Goal: Task Accomplishment & Management: Complete application form

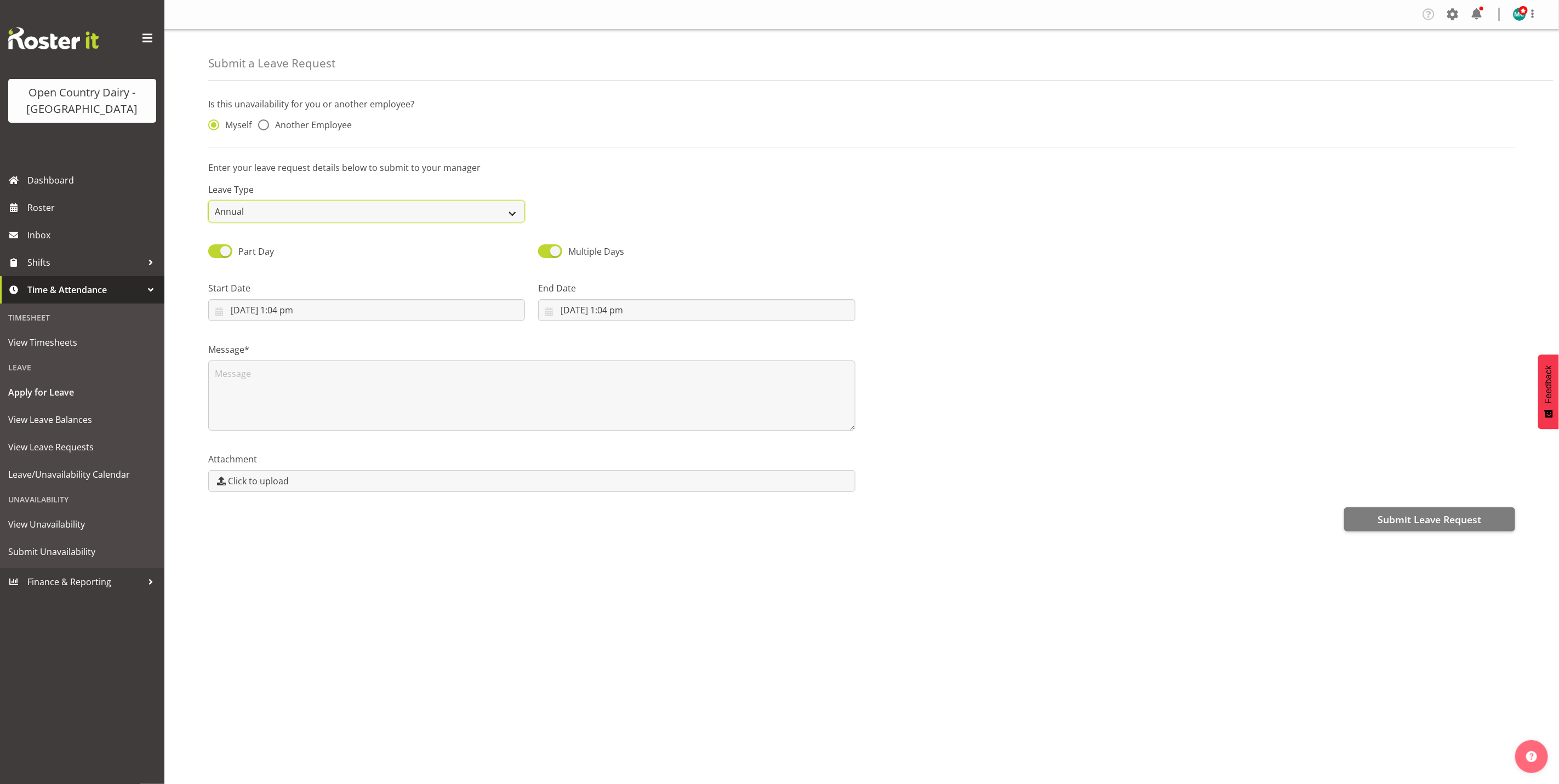
click at [275, 212] on select "Annual Sick Leave Without Pay Bereavement Domestic Violence Parental Jury Servi…" at bounding box center [367, 212] width 317 height 22
select select "Sick"
click at [208, 201] on select "Annual Sick Leave Without Pay Bereavement Domestic Violence Parental Jury Servi…" at bounding box center [367, 212] width 317 height 22
click at [235, 312] on input "[DATE] 1:04 pm" at bounding box center [367, 310] width 317 height 22
click at [308, 344] on select "January February March April May June July August September October November De…" at bounding box center [285, 342] width 75 height 22
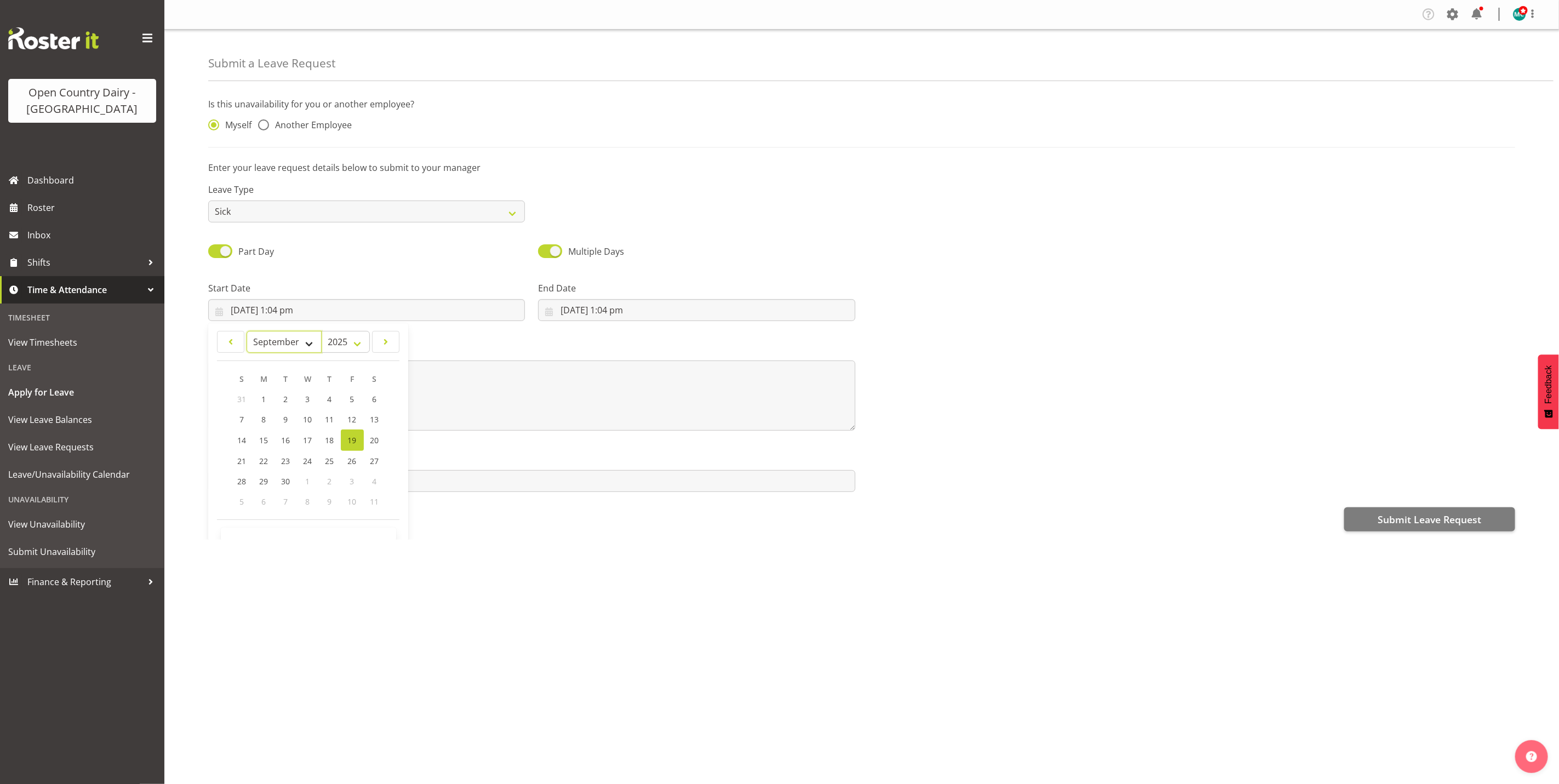
select select "9"
click at [247, 331] on select "January February March April May June July August September October November De…" at bounding box center [285, 342] width 75 height 22
click at [353, 442] on span "17" at bounding box center [352, 440] width 9 height 11
type input "[DATE] 1:04 pm"
click at [294, 311] on input "[DATE] 1:04 pm" at bounding box center [367, 310] width 317 height 22
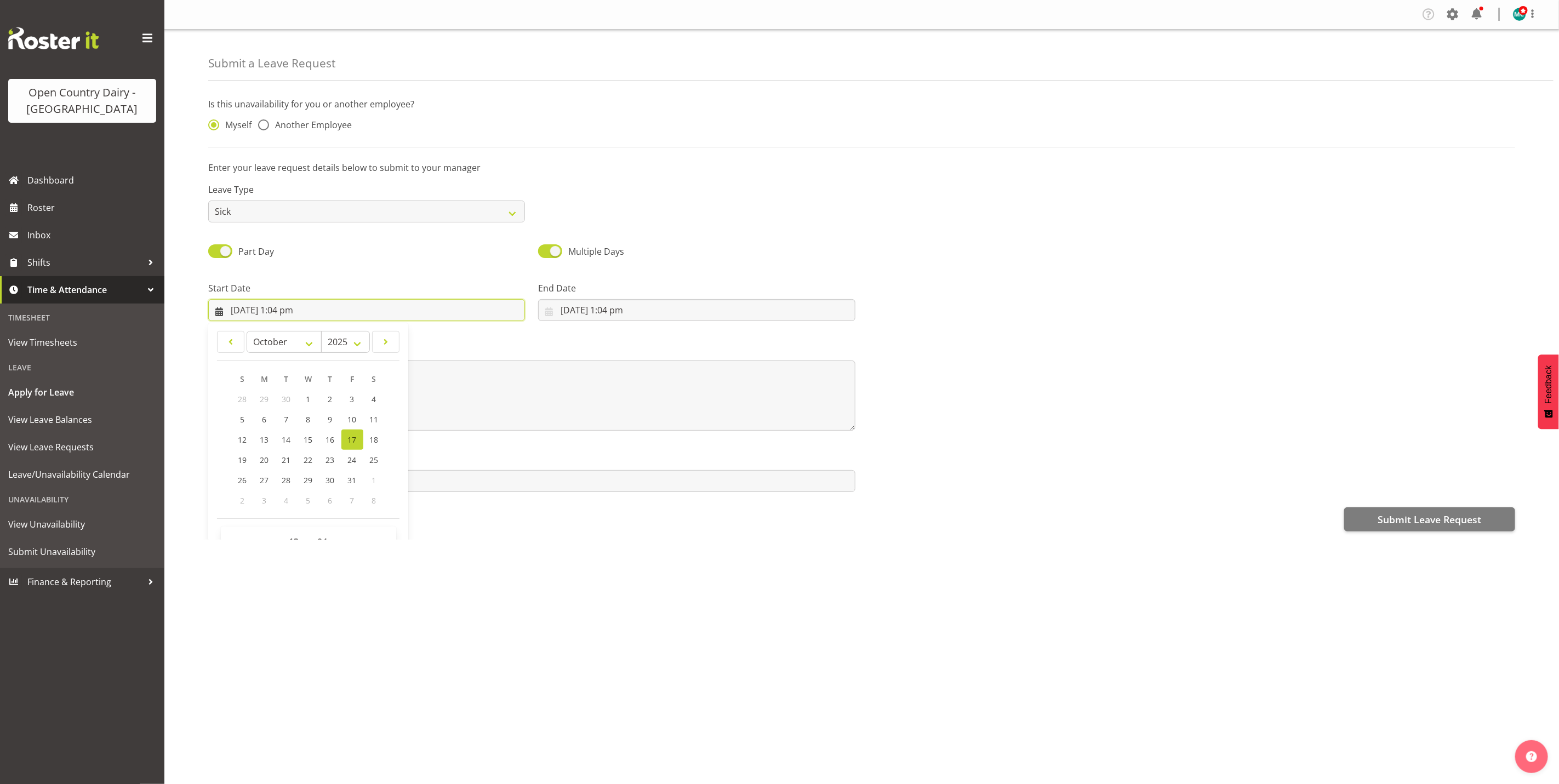
click at [294, 311] on input "[DATE] 1:04 pm" at bounding box center [367, 310] width 317 height 22
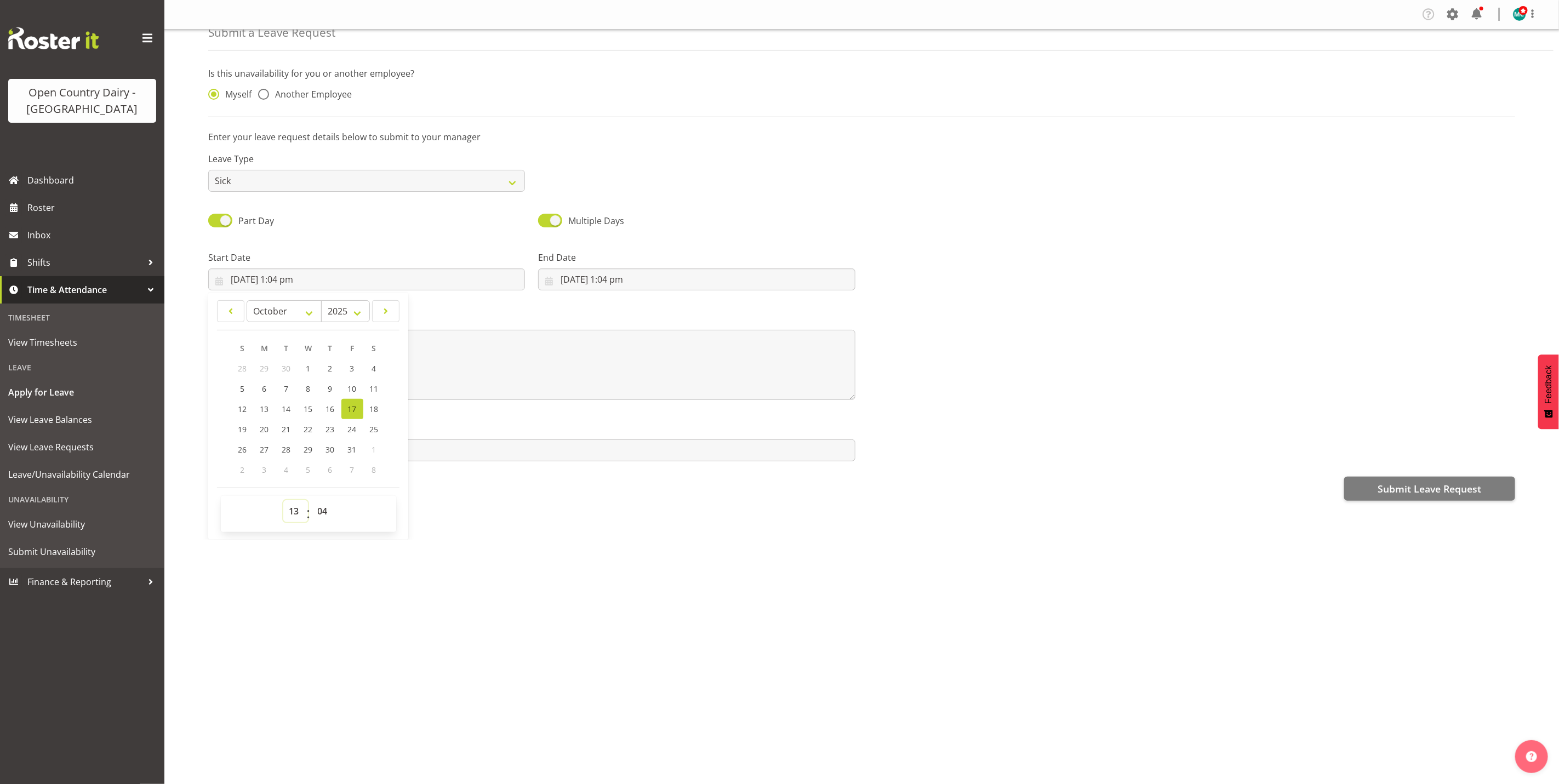
click at [294, 511] on select "00 01 02 03 04 05 06 07 08 09 10 11 12 13 14 15 16 17 18 19 20 21 22 23" at bounding box center [295, 511] width 25 height 22
select select "6"
click at [283, 500] on select "00 01 02 03 04 05 06 07 08 09 10 11 12 13 14 15 16 17 18 19 20 21 22 23" at bounding box center [295, 511] width 25 height 22
type input "[DATE] 6:04 am"
click at [330, 513] on select "00 01 02 03 04 05 06 07 08 09 10 11 12 13 14 15 16 17 18 19 20 21 22 23 24 25 2…" at bounding box center [324, 511] width 25 height 22
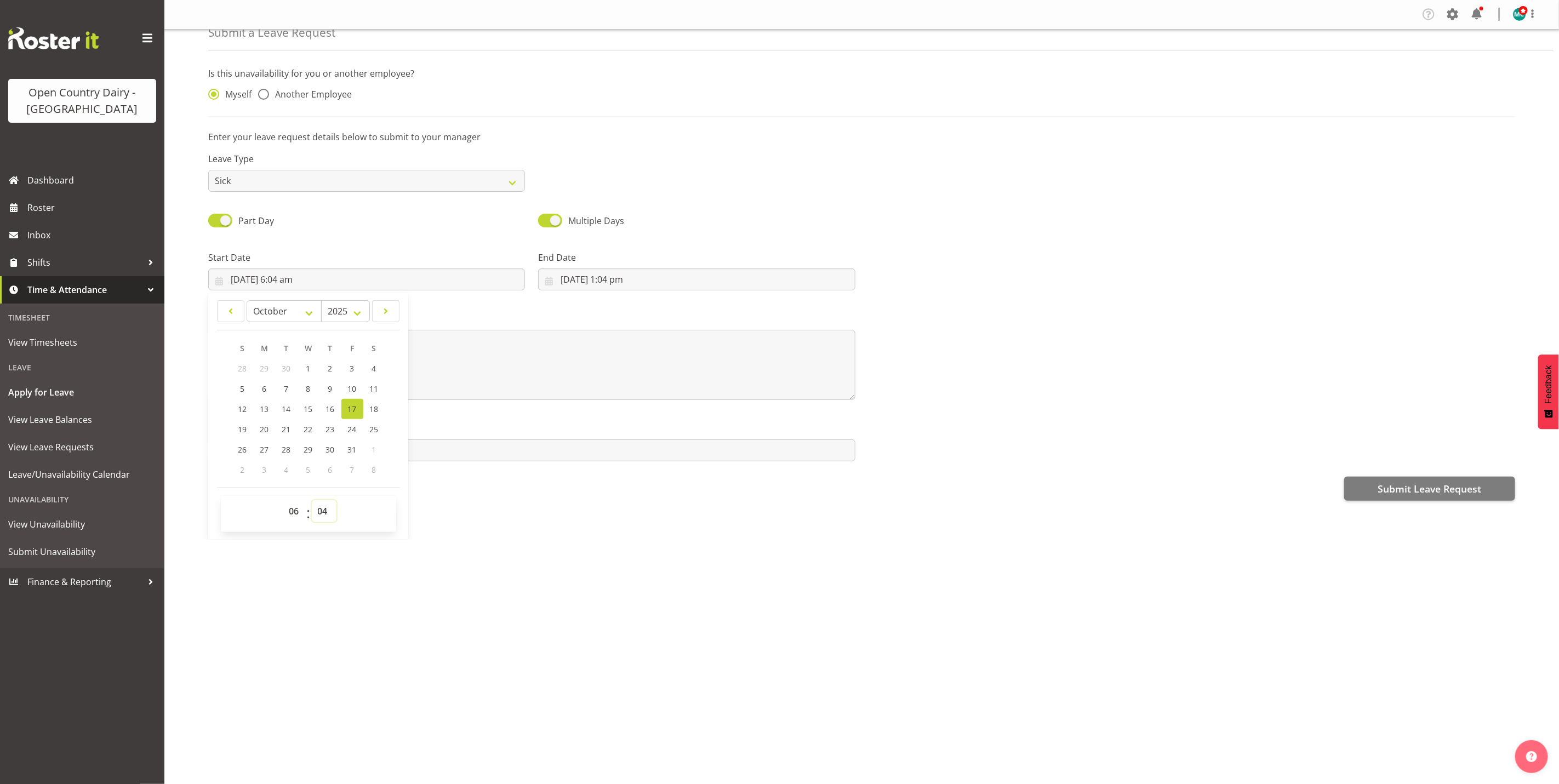
select select "0"
click at [312, 500] on select "00 01 02 03 04 05 06 07 08 09 10 11 12 13 14 15 16 17 18 19 20 21 22 23 24 25 2…" at bounding box center [324, 511] width 25 height 22
type input "[DATE] 6:00 am"
click at [569, 280] on input "[DATE] 1:04 pm" at bounding box center [696, 279] width 317 height 22
drag, startPoint x: 633, startPoint y: 311, endPoint x: 630, endPoint y: 319, distance: 8.5
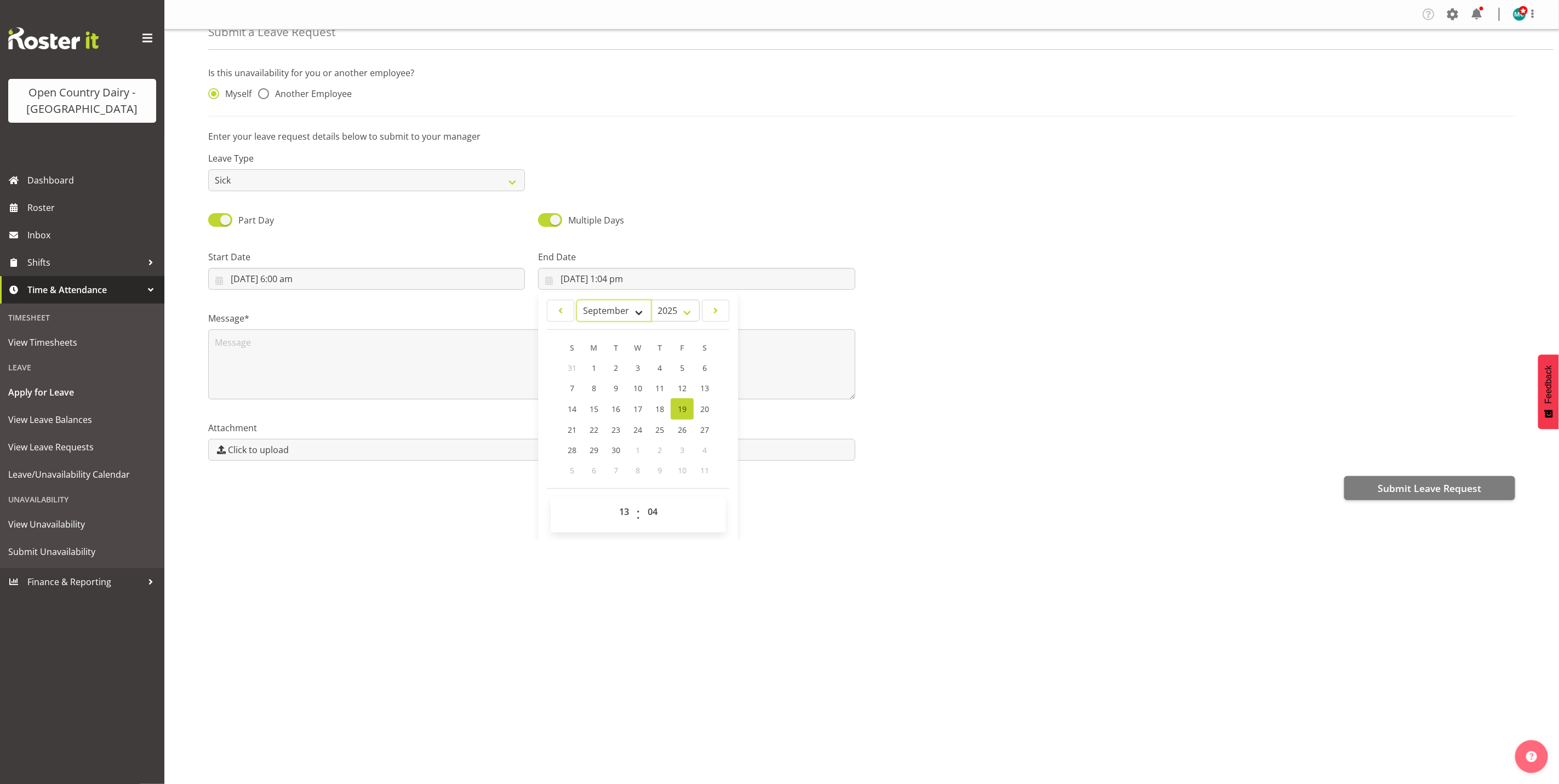
click at [633, 311] on select "January February March April May June July August September October November De…" at bounding box center [614, 310] width 75 height 22
select select "9"
click at [577, 299] on select "January February March April May June July August September October November De…" at bounding box center [614, 310] width 75 height 22
click at [623, 511] on select "00 01 02 03 04 05 06 07 08 09 10 11 12 13 14 15 16 17 18 19 20 21 22 23" at bounding box center [626, 511] width 25 height 22
select select "17"
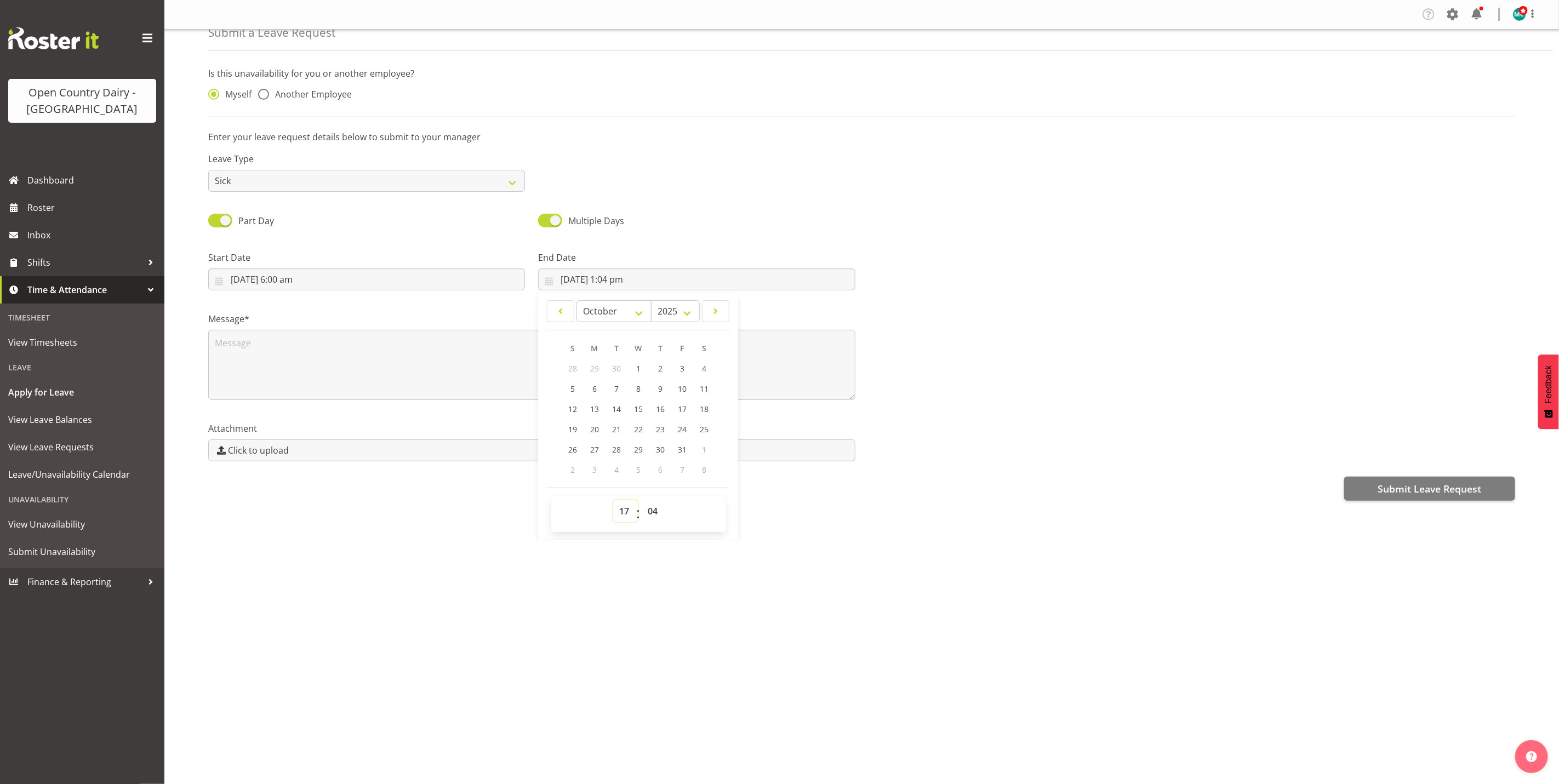
click at [613, 502] on select "00 01 02 03 04 05 06 07 08 09 10 11 12 13 14 15 16 17 18 19 20 21 22 23" at bounding box center [626, 511] width 25 height 22
type input "[DATE] 5:04 pm"
select select "8"
click at [650, 518] on select "00 01 02 03 04 05 06 07 08 09 10 11 12 13 14 15 16 17 18 19 20 21 22 23 24 25 2…" at bounding box center [654, 512] width 25 height 22
select select "0"
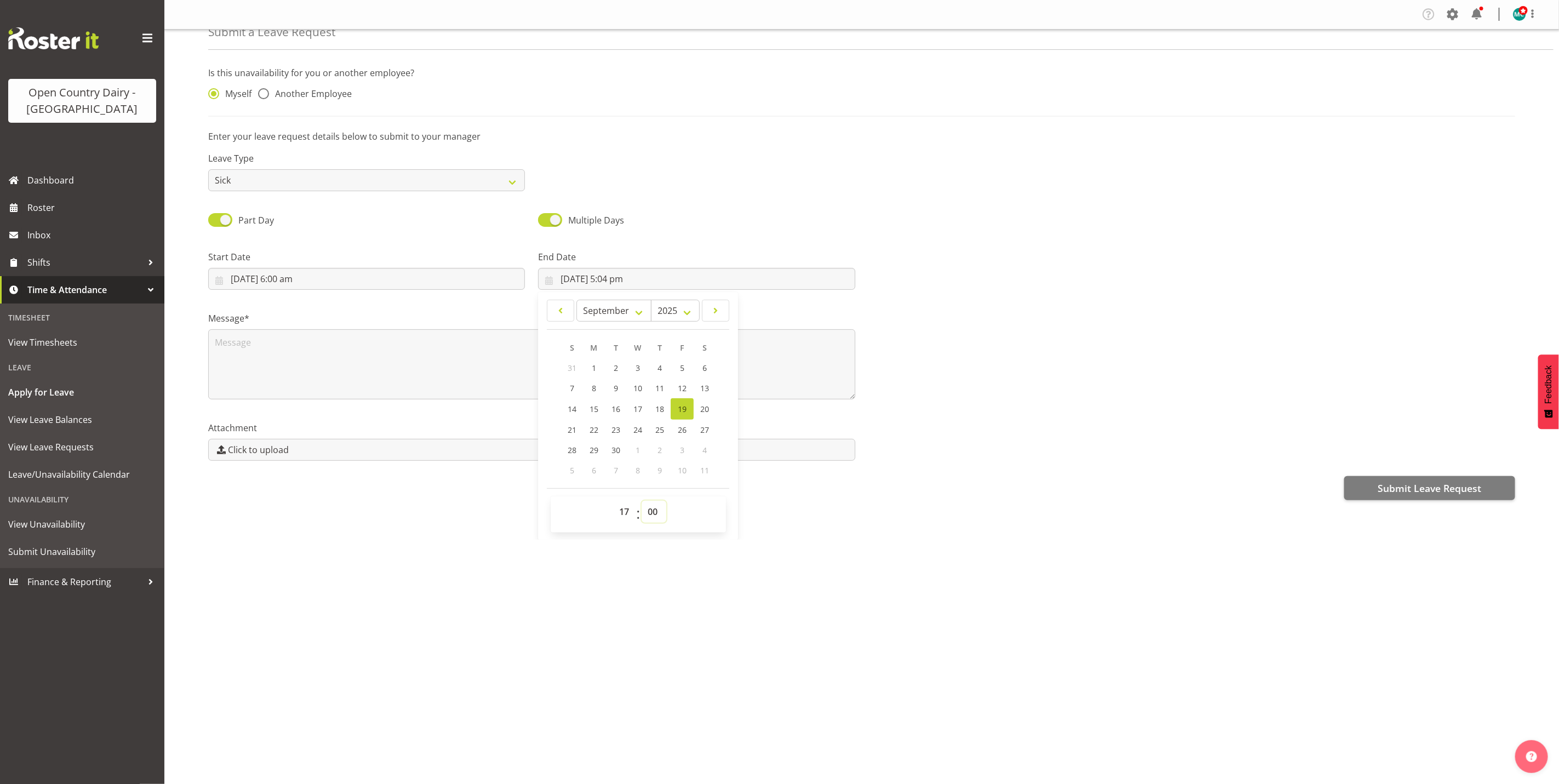
click at [641, 502] on select "00 01 02 03 04 05 06 07 08 09 10 11 12 13 14 15 16 17 18 19 20 21 22 23 24 25 2…" at bounding box center [654, 512] width 25 height 22
click at [638, 409] on span "17" at bounding box center [637, 408] width 9 height 11
type input "[DATE] 5:00 pm"
click at [633, 308] on select "January February March April May June July August September October November De…" at bounding box center [614, 310] width 75 height 22
click at [577, 299] on select "January February March April May June July August September October November De…" at bounding box center [614, 310] width 75 height 22
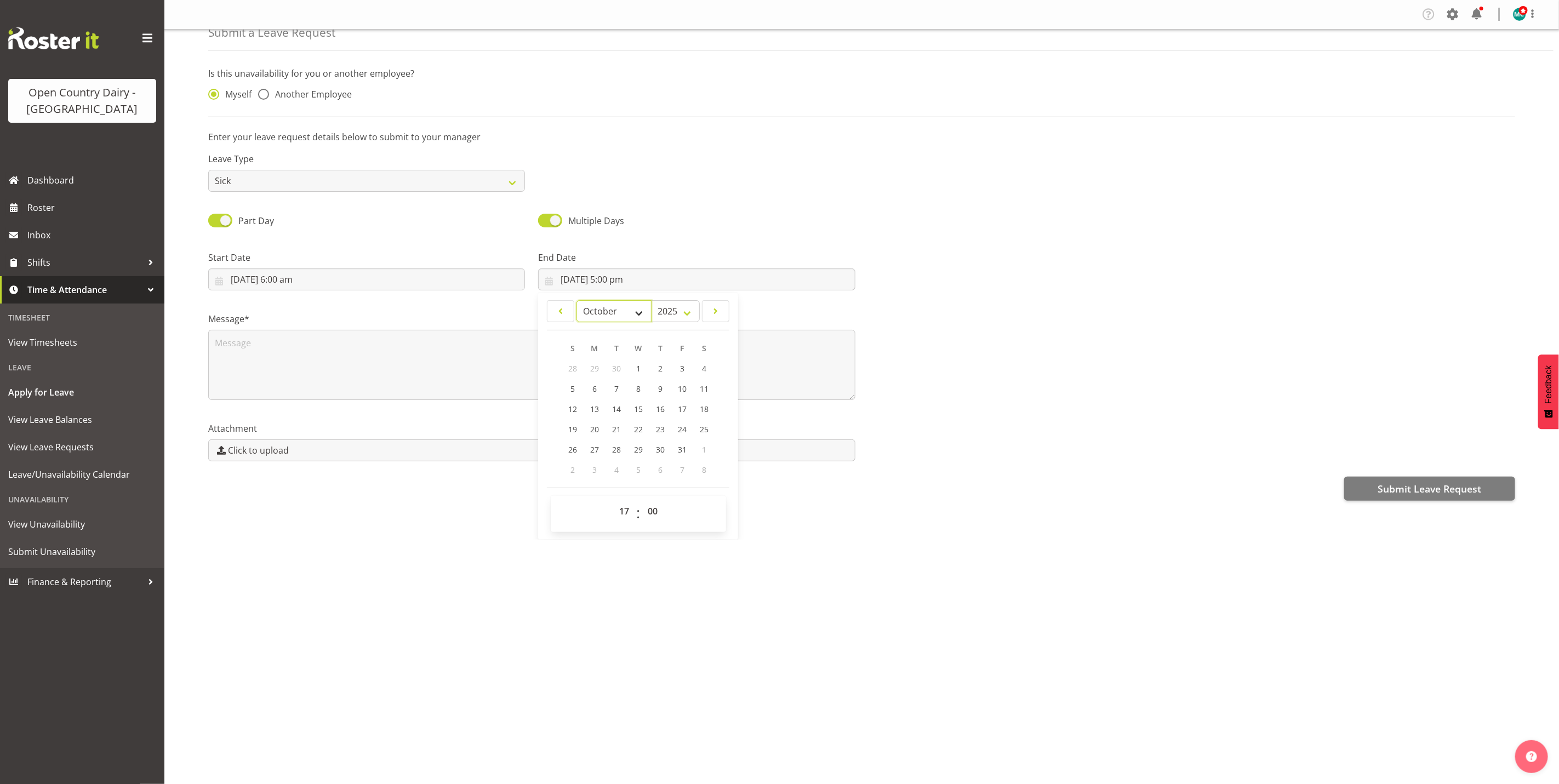
click at [597, 312] on select "January February March April May June July August September October November De…" at bounding box center [614, 311] width 75 height 22
click at [577, 300] on select "January February March April May June July August September October November De…" at bounding box center [614, 311] width 75 height 22
click at [587, 306] on select "January February March April May June July August September October November De…" at bounding box center [614, 311] width 75 height 22
click at [577, 300] on select "January February March April May June July August September October November De…" at bounding box center [614, 311] width 75 height 22
click at [636, 312] on select "January February March April May June July August September October November De…" at bounding box center [614, 311] width 75 height 22
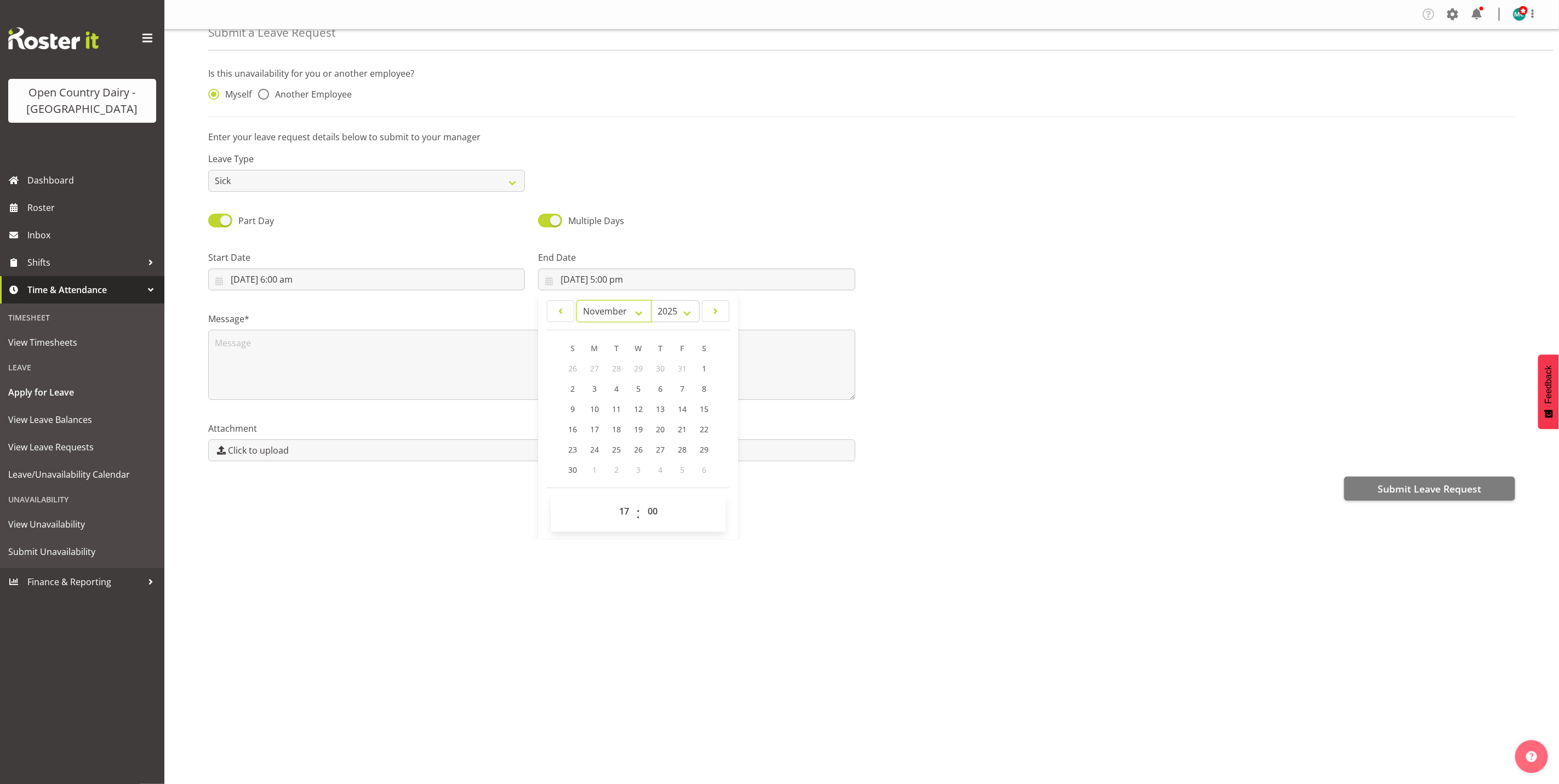
select select "9"
click at [577, 300] on select "January February March April May June July August September October November De…" at bounding box center [614, 311] width 75 height 22
click at [679, 407] on span "17" at bounding box center [681, 408] width 9 height 11
type input "[DATE] 5:00 pm"
click at [795, 368] on textarea at bounding box center [531, 365] width 647 height 71
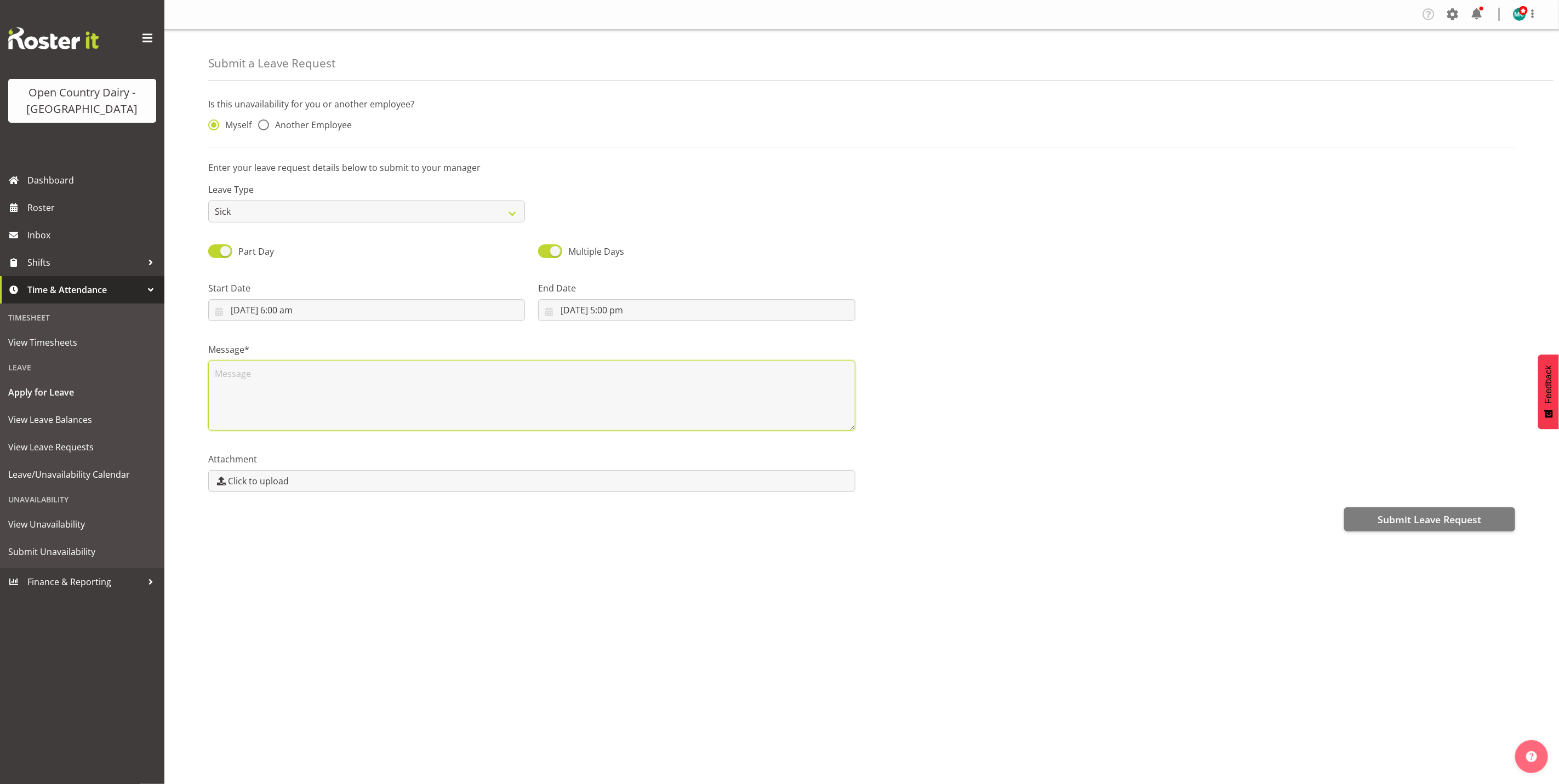
scroll to position [0, 0]
type textarea "H"
type textarea "Doctor Appt"
click at [267, 127] on span at bounding box center [263, 125] width 11 height 11
click at [265, 127] on input "Another Employee" at bounding box center [262, 125] width 7 height 7
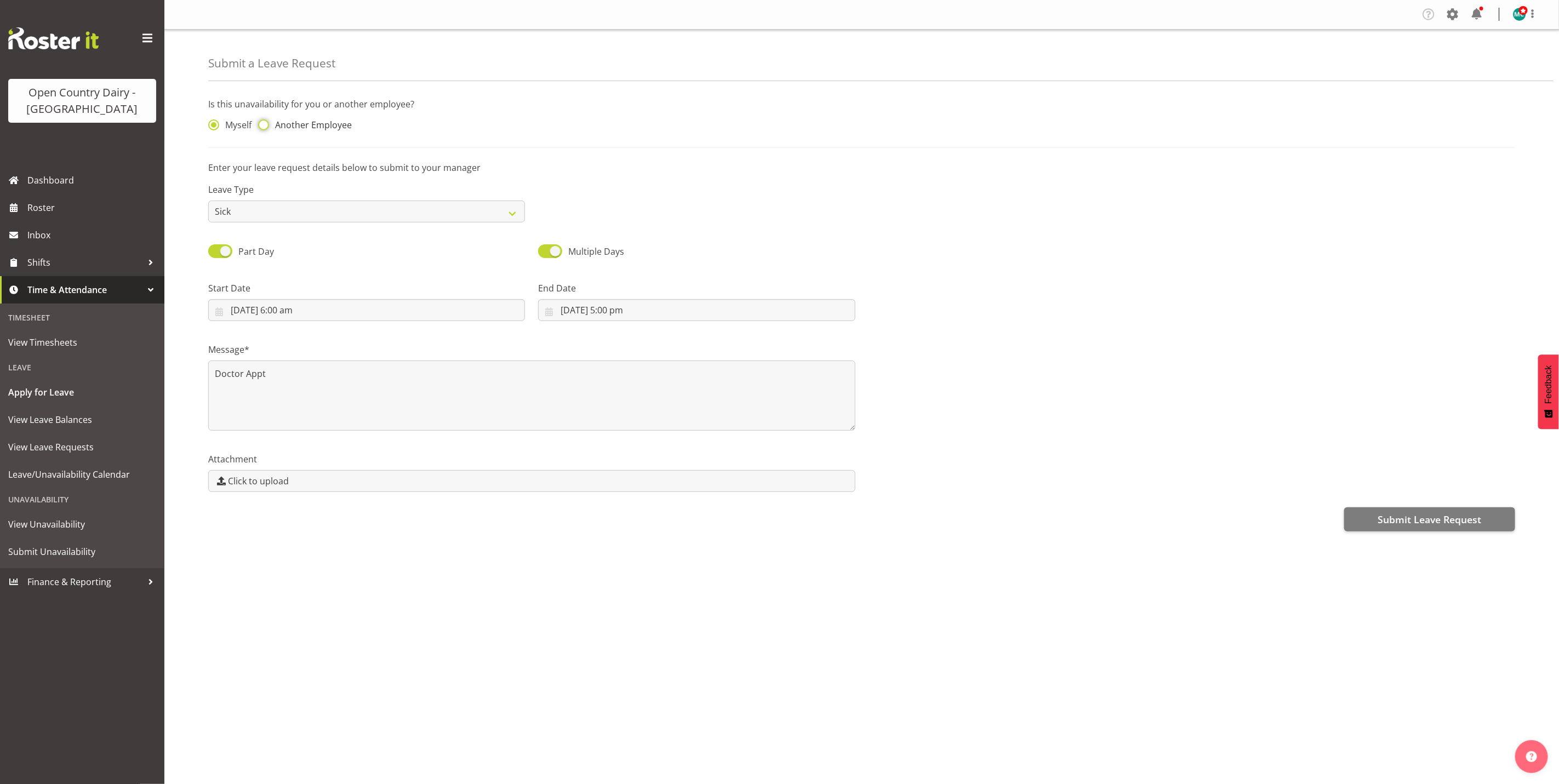
radio input "true"
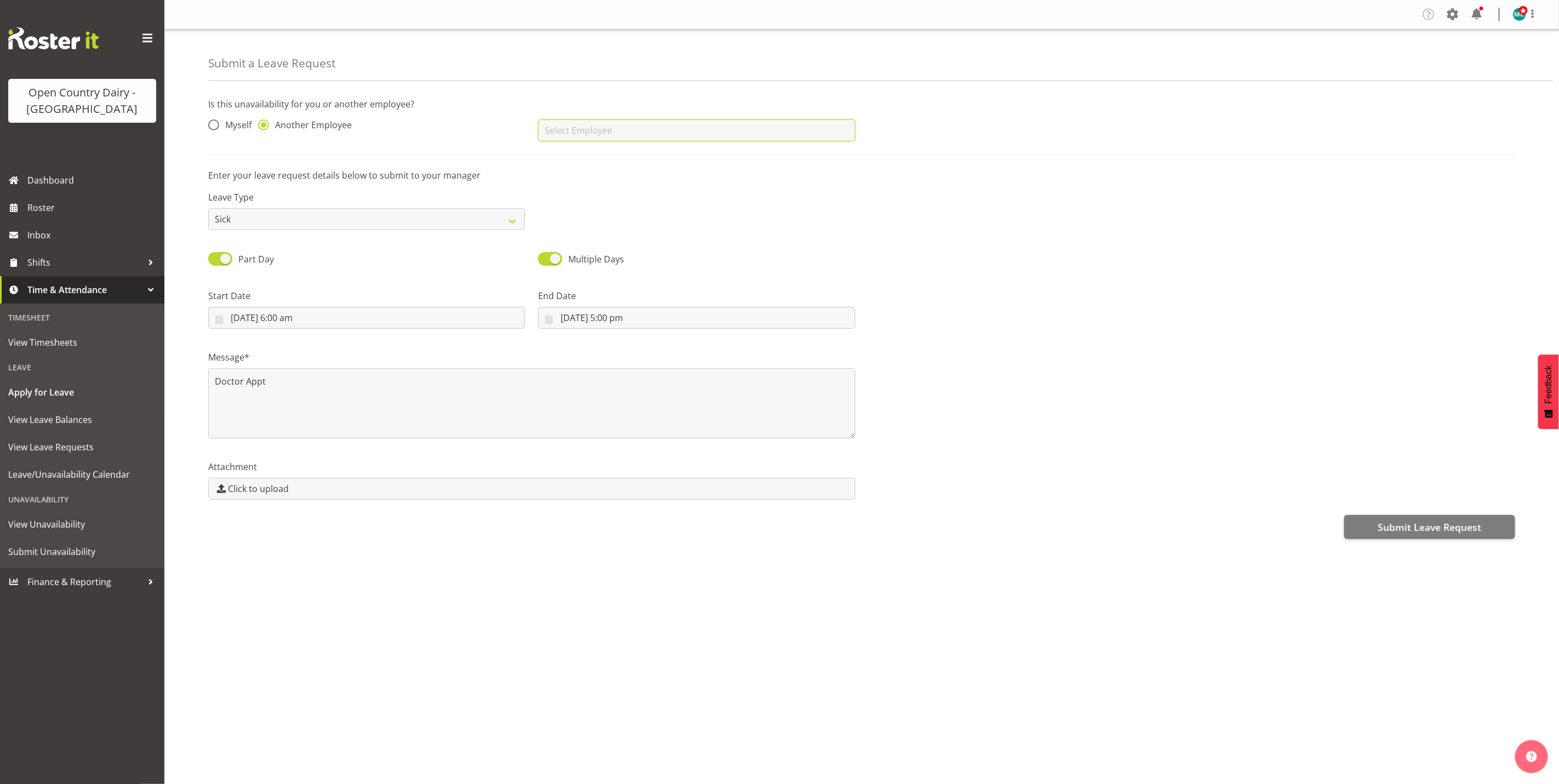
click at [560, 131] on input "text" at bounding box center [696, 130] width 317 height 22
click at [599, 176] on span "[PERSON_NAME]" at bounding box center [581, 177] width 68 height 12
type input "[PERSON_NAME]"
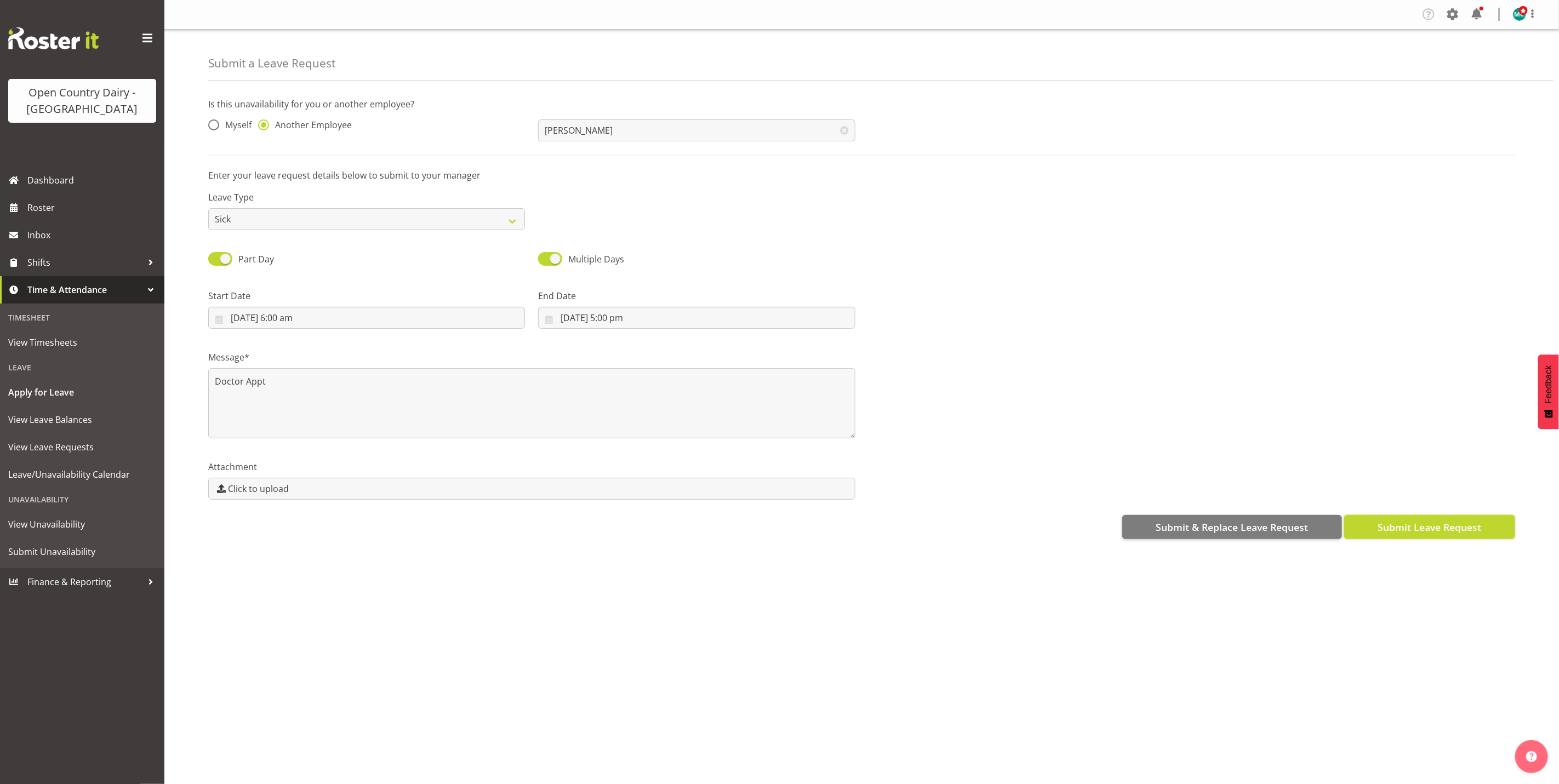
click at [1424, 526] on span "Submit Leave Request" at bounding box center [1429, 526] width 103 height 14
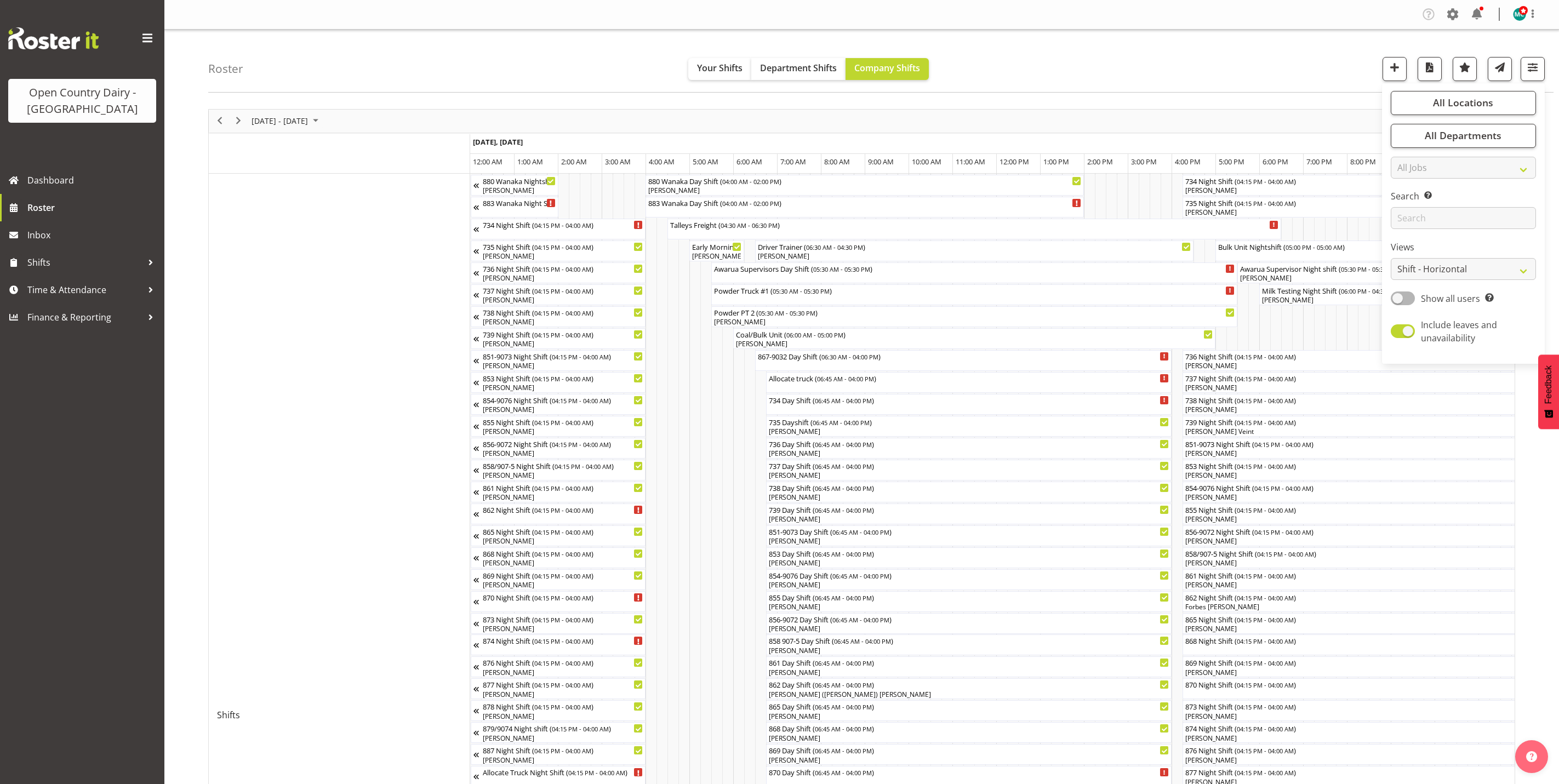
select select "shiftH"
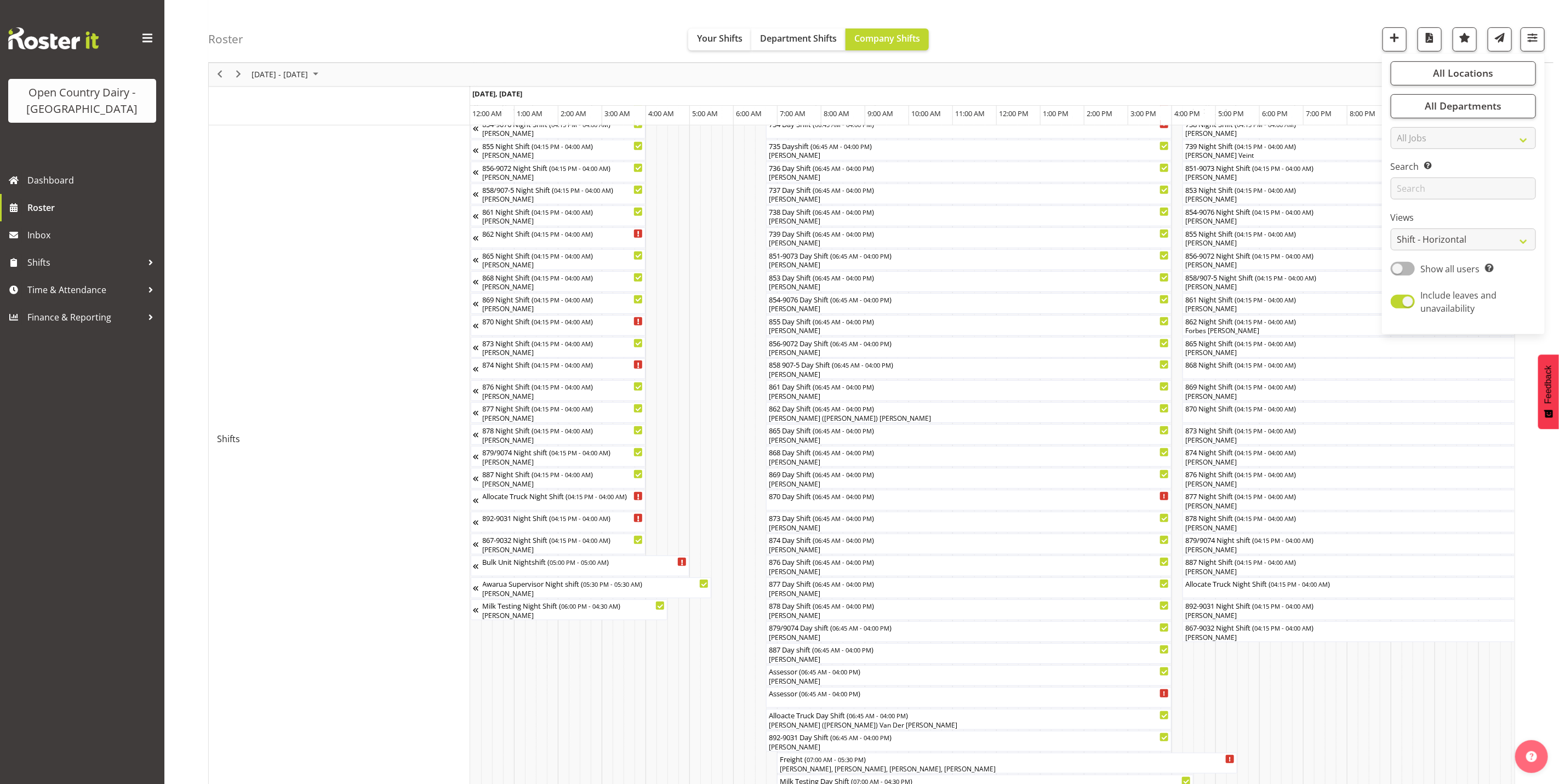
scroll to position [0, 5427]
